Goal: Obtain resource: Obtain resource

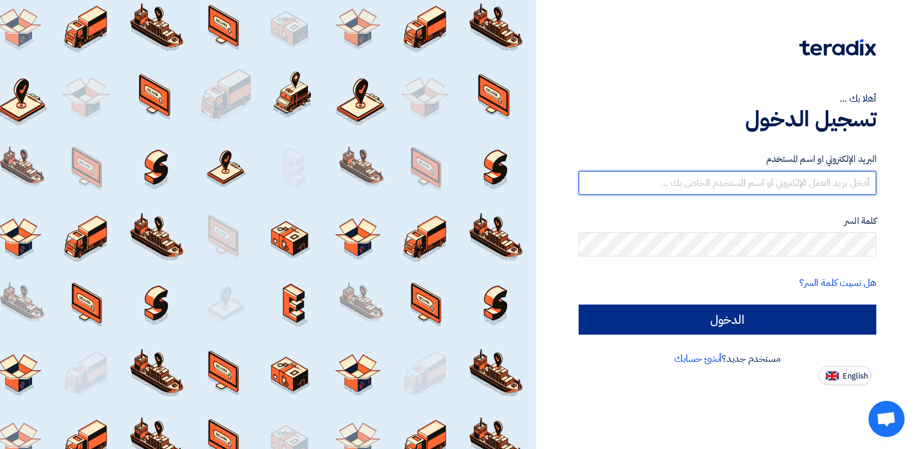
type input "[PERSON_NAME][EMAIL_ADDRESS][DOMAIN_NAME]"
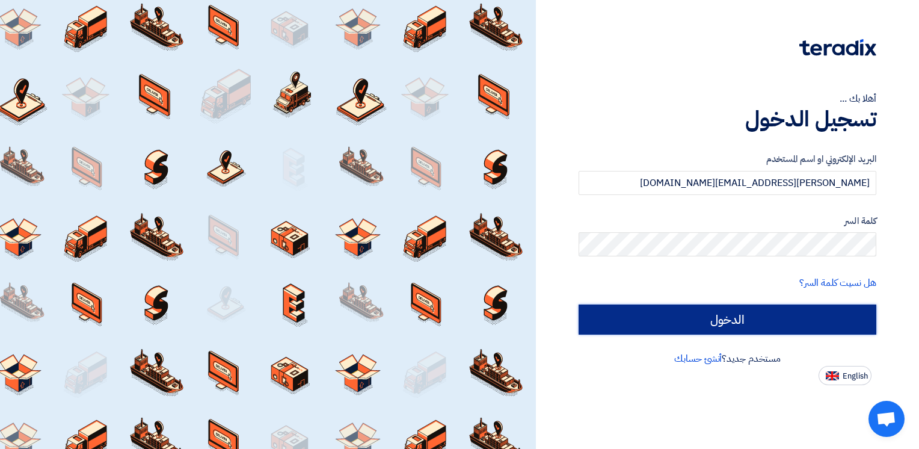
click at [805, 326] on input "الدخول" at bounding box center [727, 319] width 298 height 30
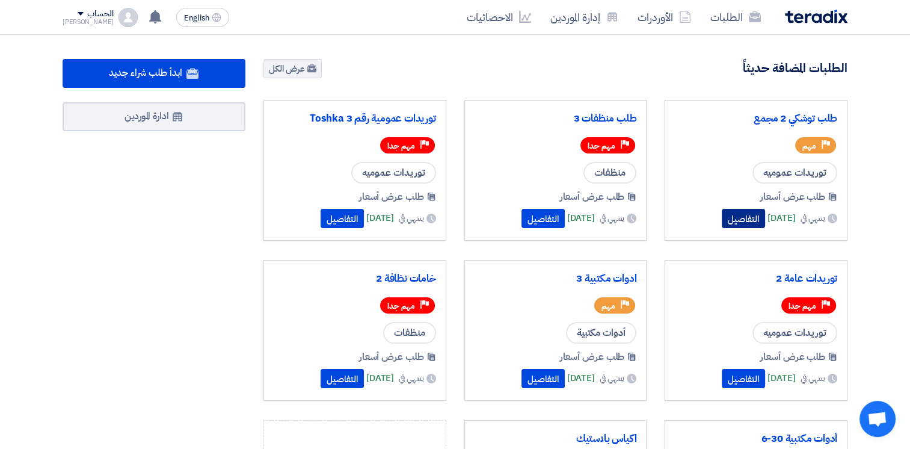
click at [729, 218] on button "التفاصيل" at bounding box center [743, 218] width 43 height 19
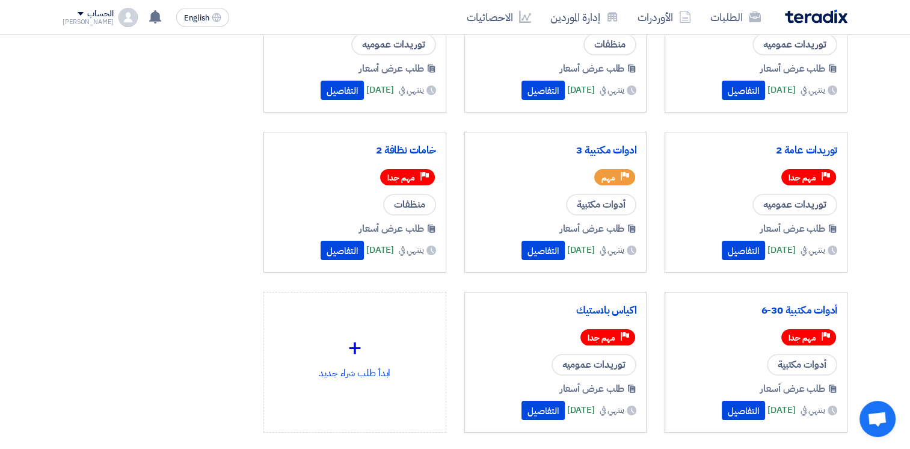
scroll to position [126, 0]
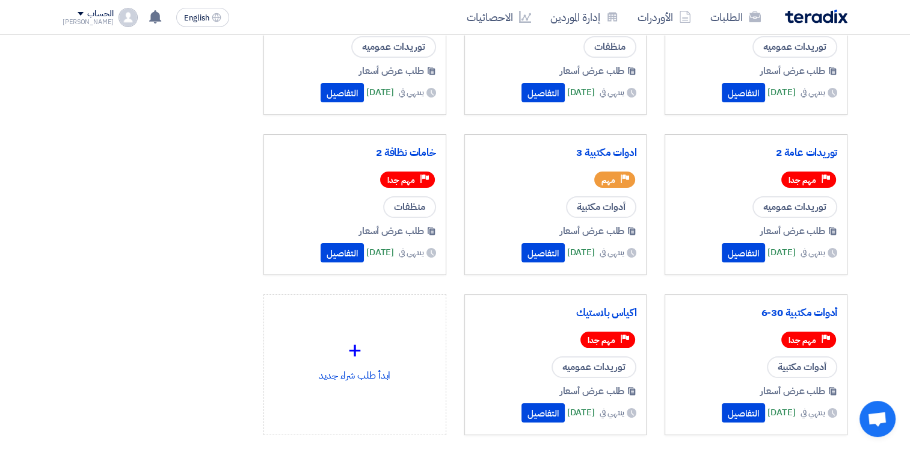
click at [809, 21] on img at bounding box center [816, 17] width 63 height 14
click at [809, 20] on img at bounding box center [816, 17] width 63 height 14
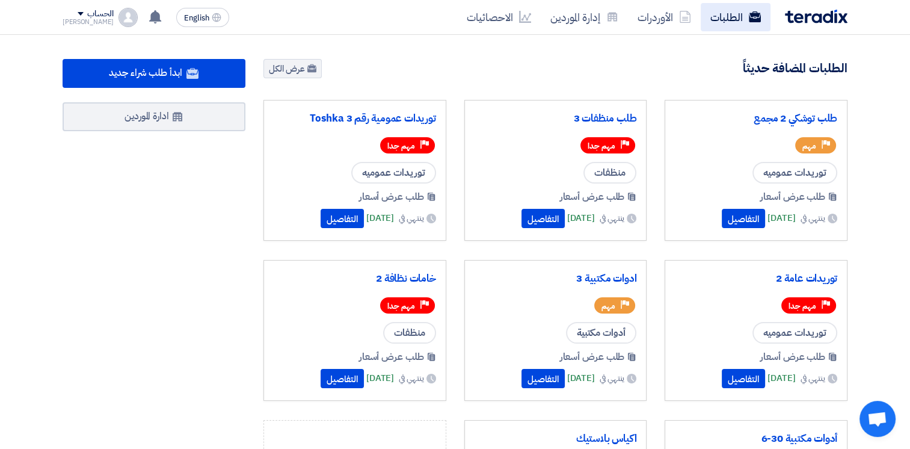
click at [724, 19] on link "الطلبات" at bounding box center [736, 17] width 70 height 28
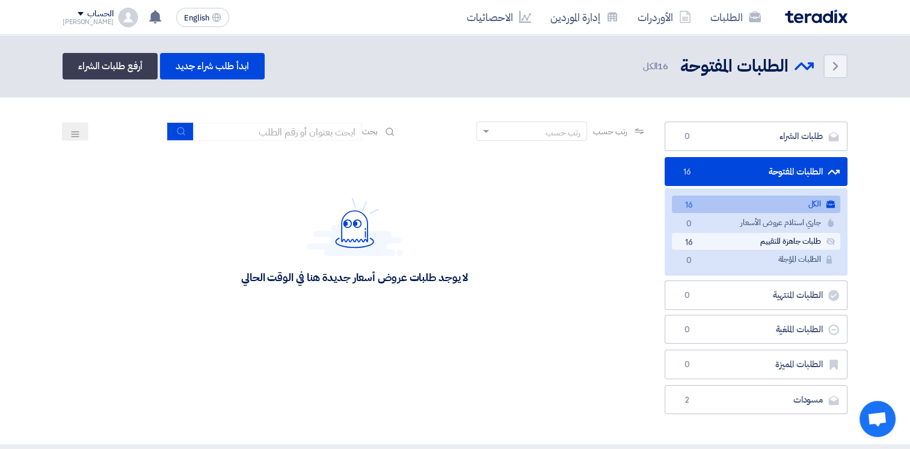
click at [752, 244] on link "طلبات جاهزة للتقييم طلبات جاهزة للتقييم 16" at bounding box center [756, 241] width 168 height 17
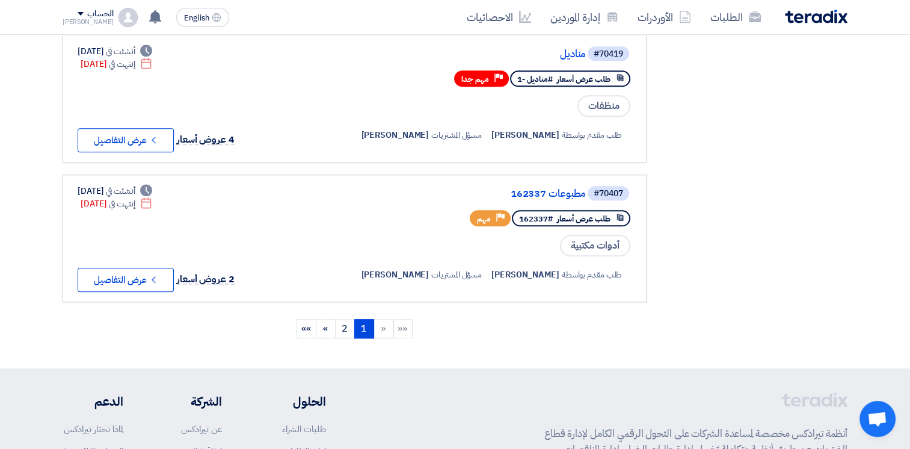
scroll to position [1230, 0]
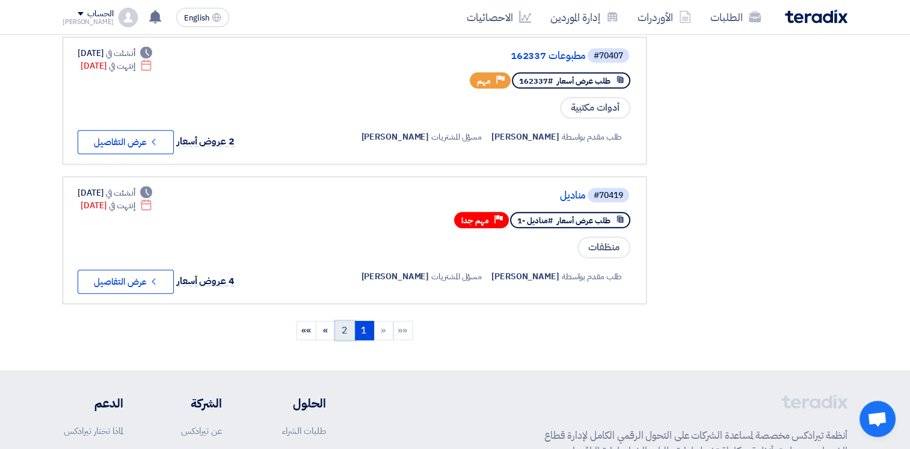
click at [342, 321] on link "2" at bounding box center [345, 330] width 20 height 19
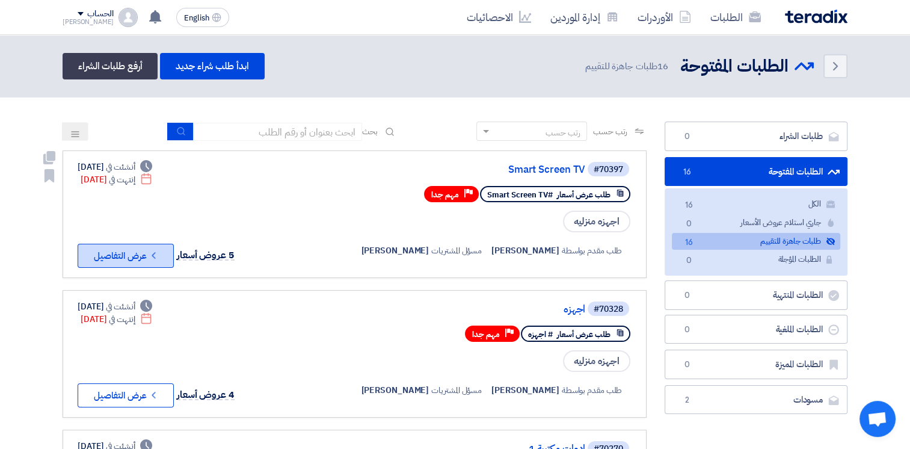
click at [147, 257] on button "Check details عرض التفاصيل" at bounding box center [126, 256] width 96 height 24
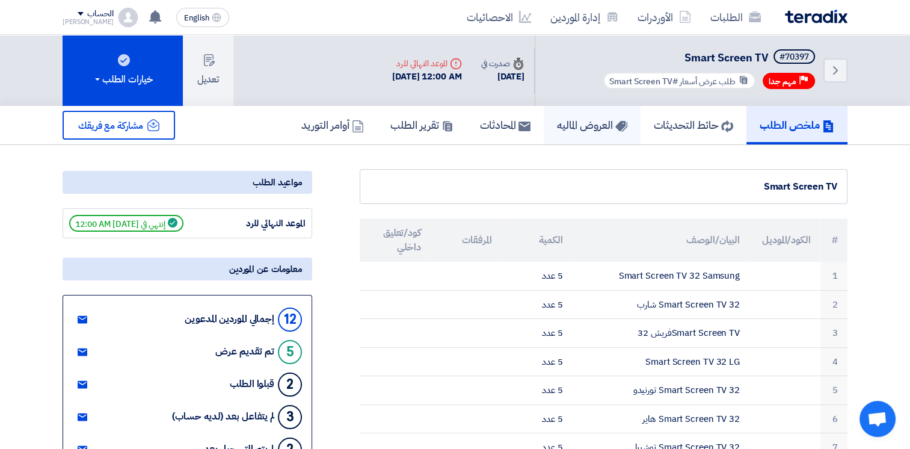
click at [581, 131] on link "العروض الماليه" at bounding box center [592, 125] width 97 height 38
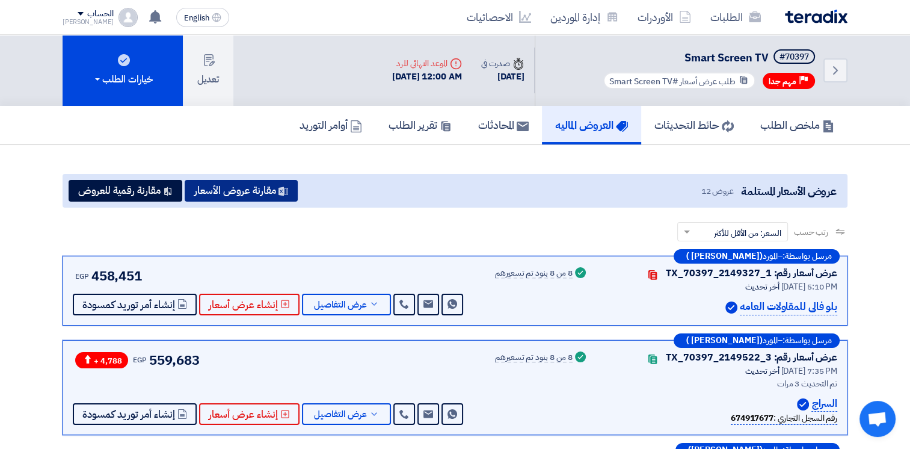
click at [283, 188] on use at bounding box center [283, 190] width 10 height 9
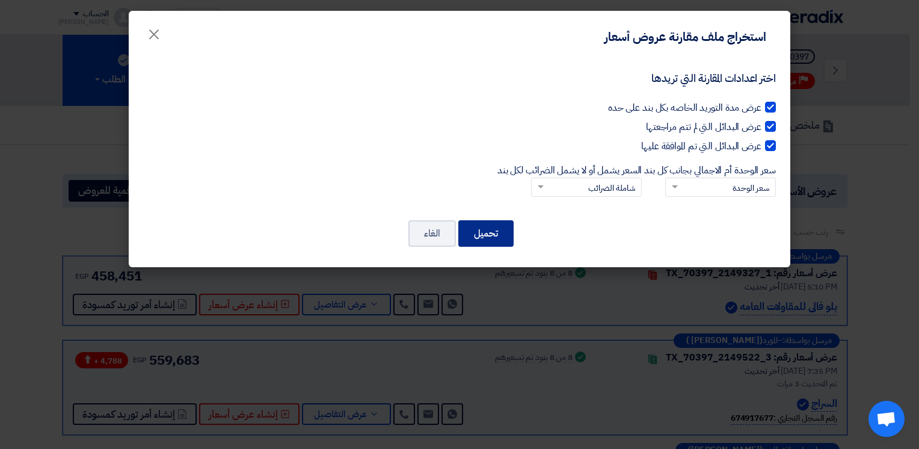
click at [493, 234] on button "تحميل" at bounding box center [485, 233] width 55 height 26
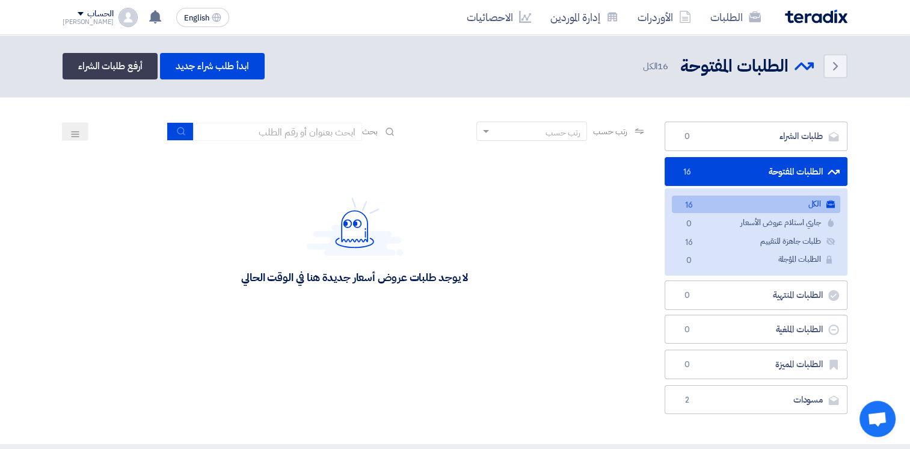
click at [721, 200] on link "الكل الكل 16" at bounding box center [756, 203] width 168 height 17
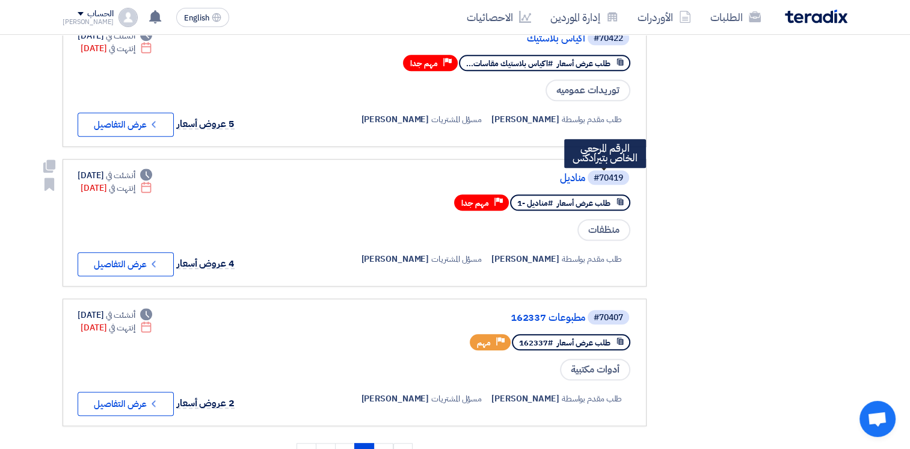
scroll to position [1109, 0]
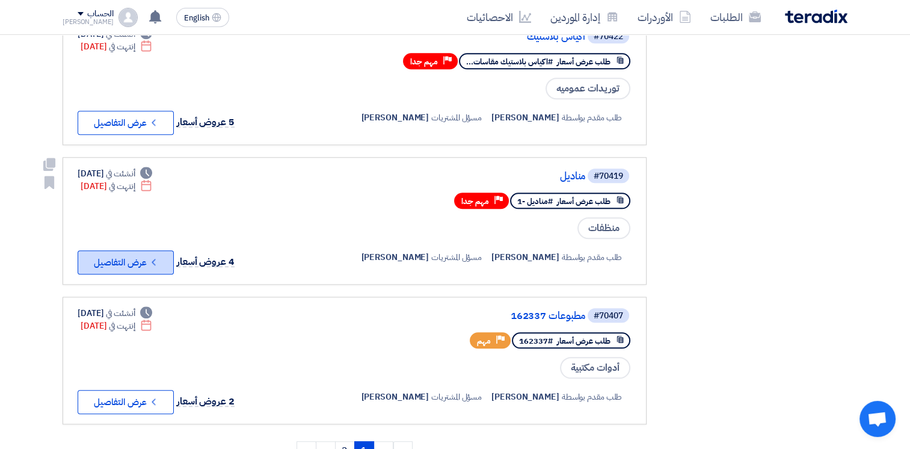
click at [168, 251] on button "Check details عرض التفاصيل" at bounding box center [126, 262] width 96 height 24
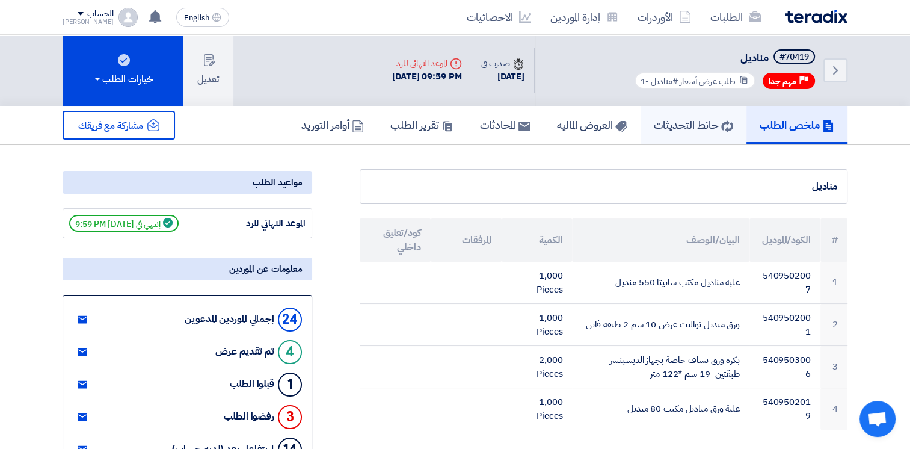
click at [679, 118] on h5 "حائط التحديثات" at bounding box center [693, 125] width 79 height 14
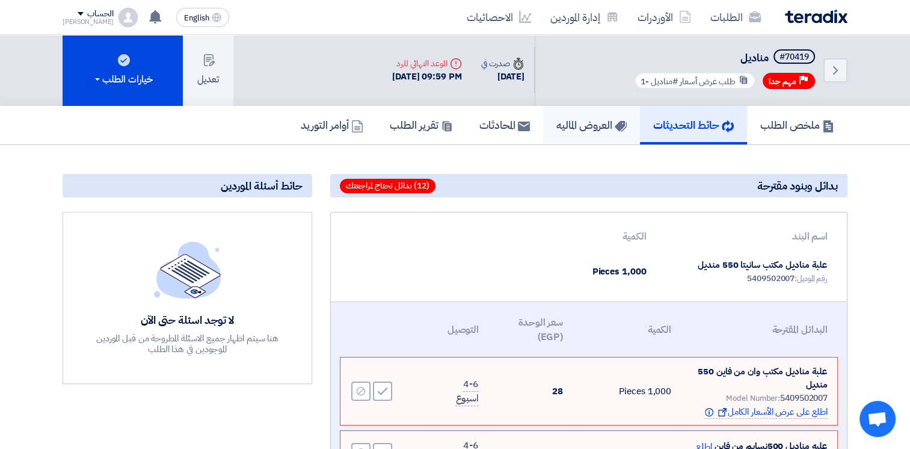
click at [603, 120] on h5 "العروض الماليه" at bounding box center [591, 125] width 70 height 14
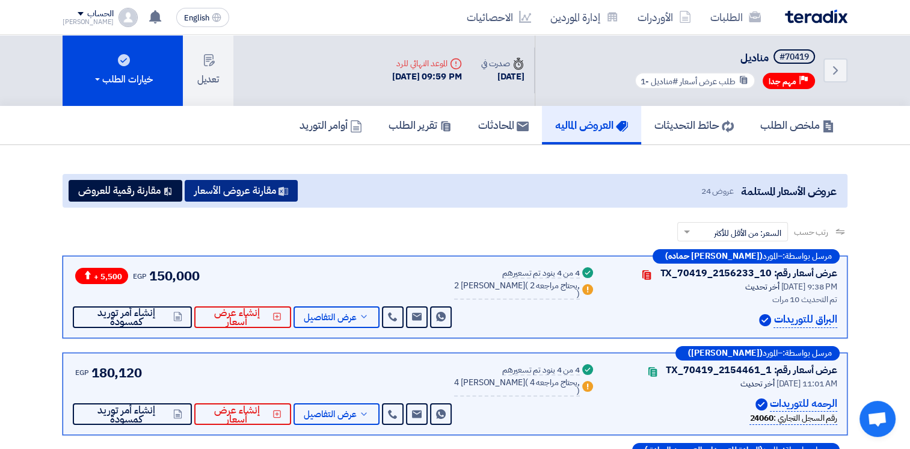
click at [272, 194] on button "مقارنة عروض الأسعار" at bounding box center [241, 191] width 113 height 22
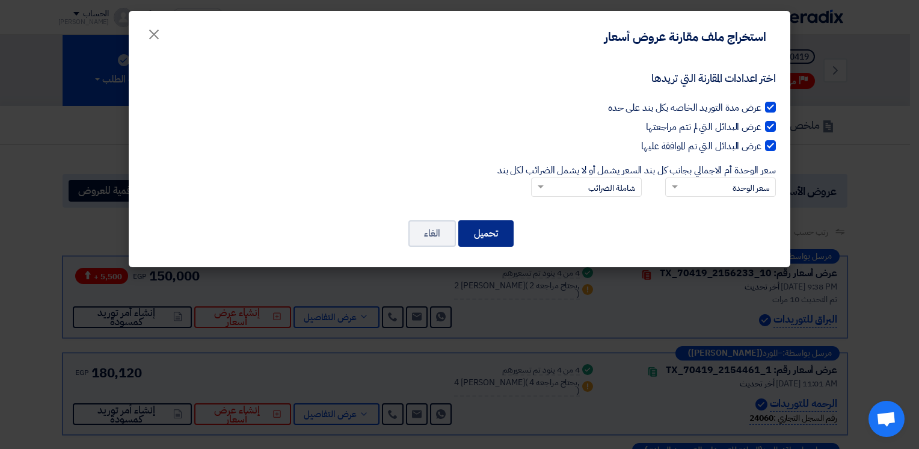
click at [488, 229] on button "تحميل" at bounding box center [485, 233] width 55 height 26
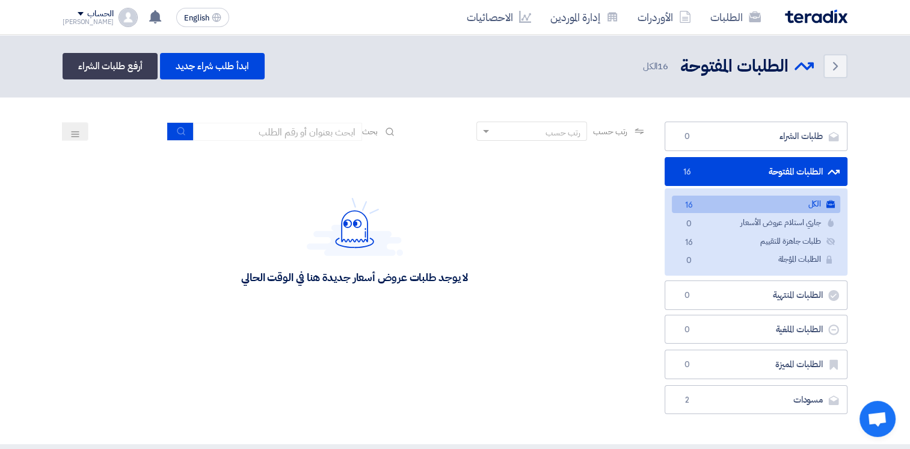
click at [722, 204] on link "الكل الكل 16" at bounding box center [756, 203] width 168 height 17
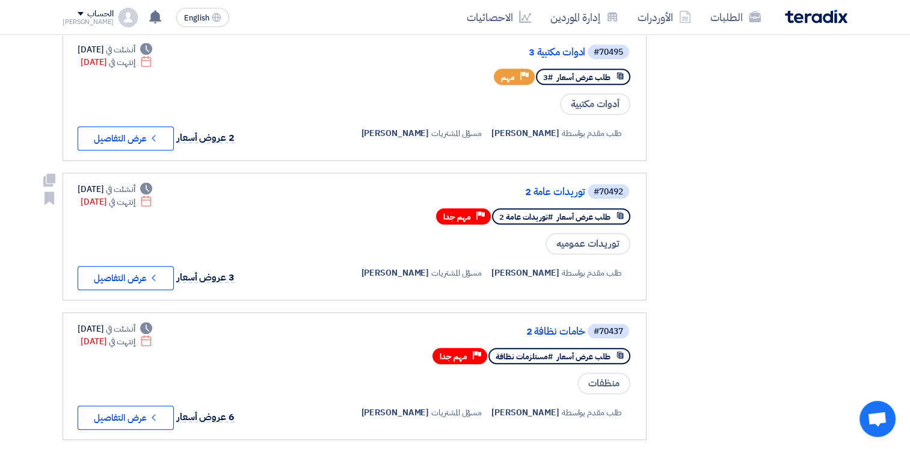
scroll to position [508, 0]
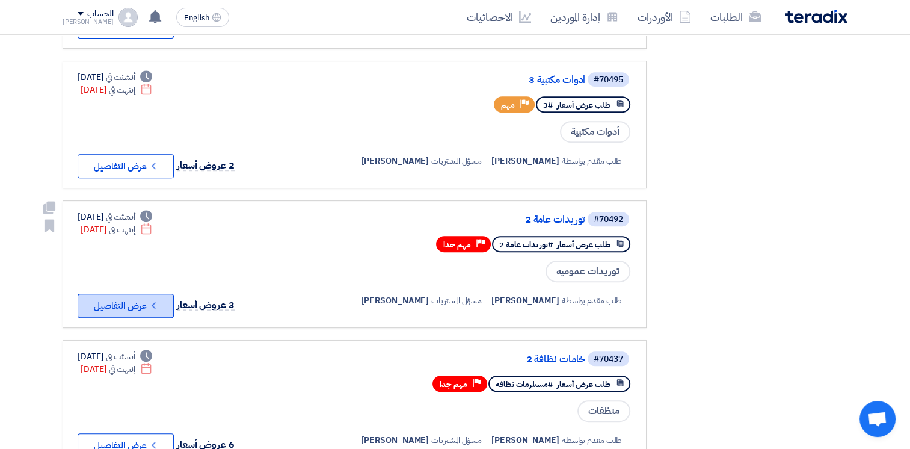
click at [162, 299] on button "Check details عرض التفاصيل" at bounding box center [126, 305] width 96 height 24
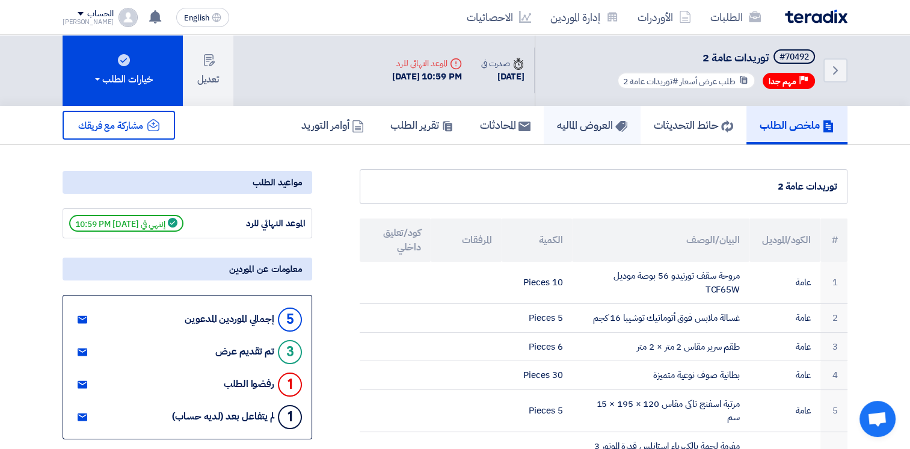
click at [577, 125] on h5 "العروض الماليه" at bounding box center [592, 125] width 70 height 14
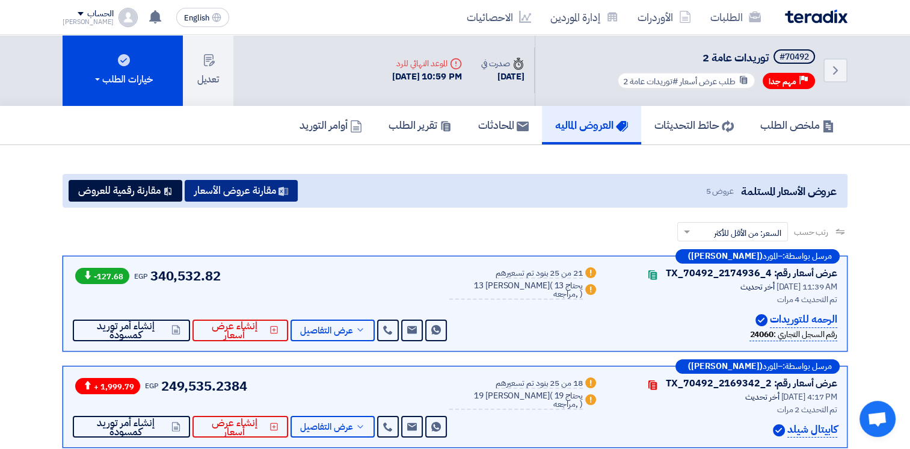
click at [269, 187] on button "مقارنة عروض الأسعار" at bounding box center [241, 191] width 113 height 22
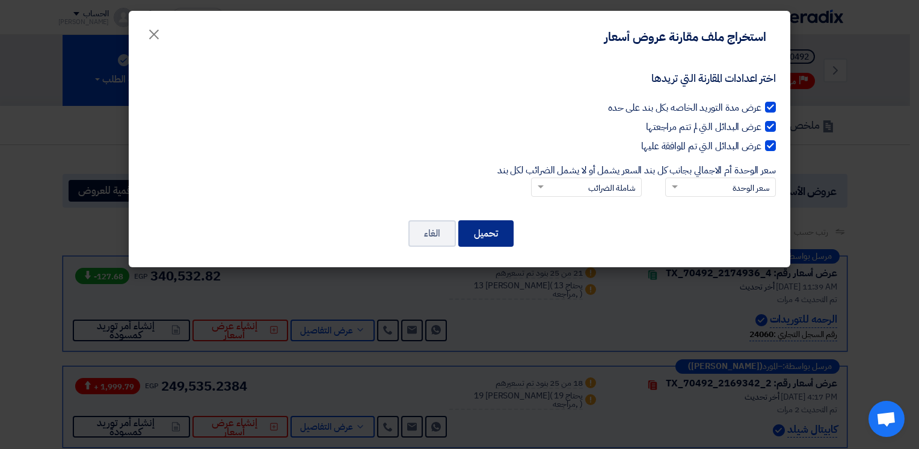
click at [480, 231] on button "تحميل" at bounding box center [485, 233] width 55 height 26
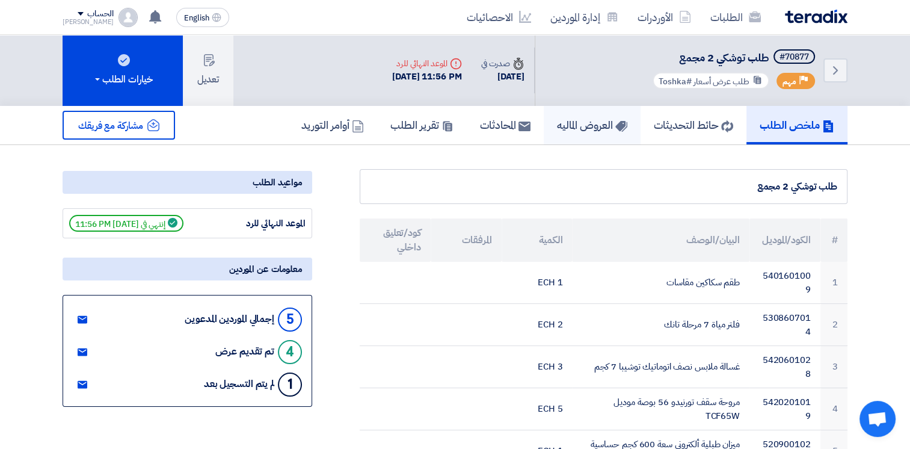
click at [582, 126] on h5 "العروض الماليه" at bounding box center [592, 125] width 70 height 14
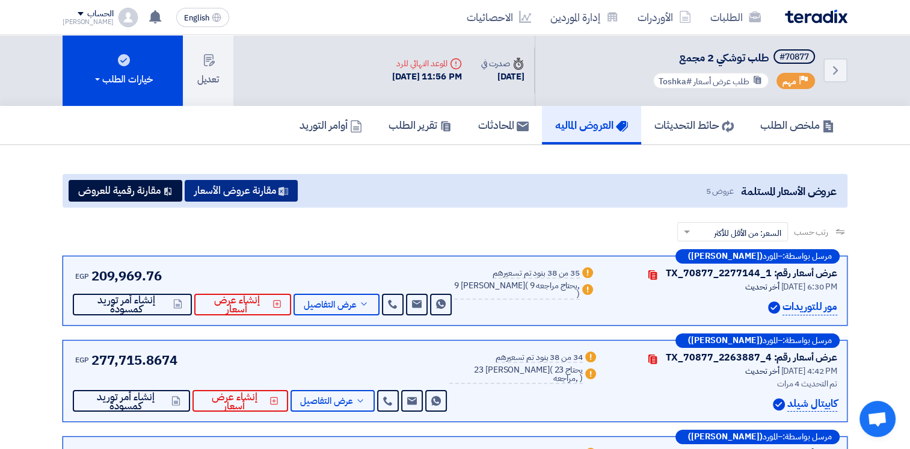
click at [264, 188] on button "مقارنة عروض الأسعار" at bounding box center [241, 191] width 113 height 22
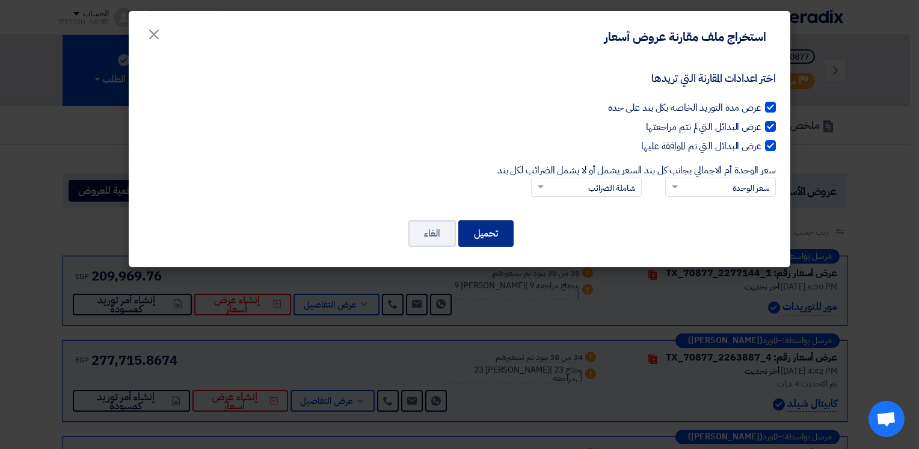
click at [486, 240] on button "تحميل" at bounding box center [485, 233] width 55 height 26
